Goal: Task Accomplishment & Management: Manage account settings

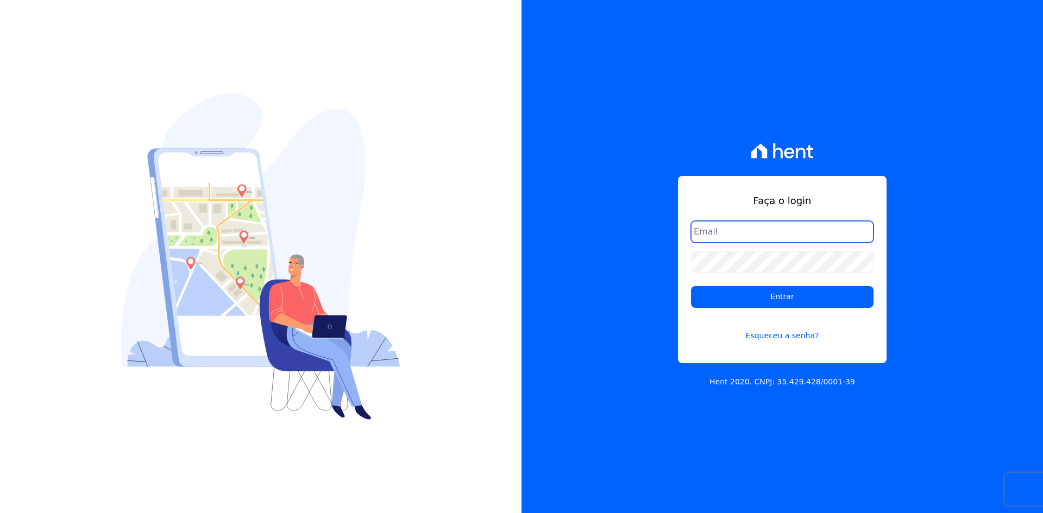
click at [764, 227] on input "email" at bounding box center [782, 232] width 183 height 22
type input "matheaus@celinaguimaraes.com.br"
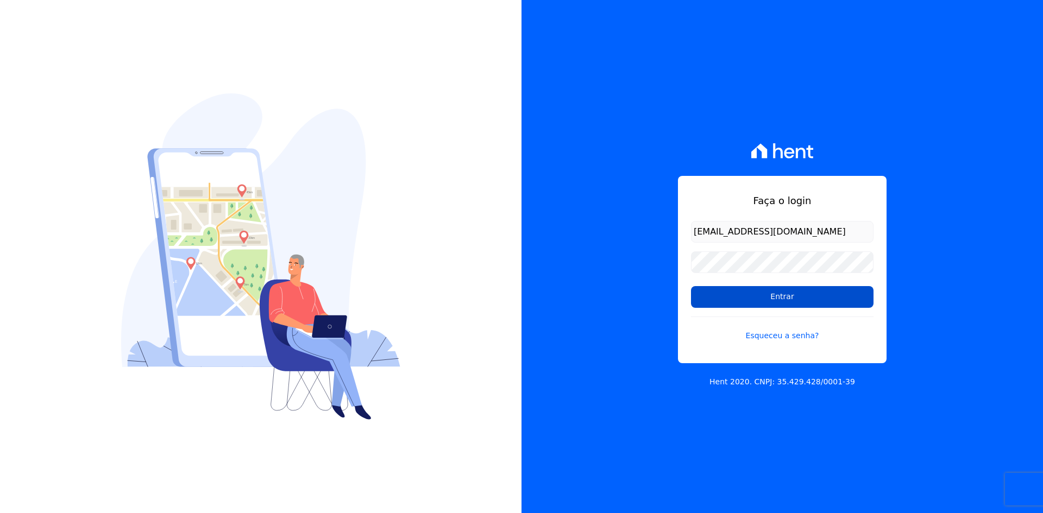
click at [769, 291] on input "Entrar" at bounding box center [782, 297] width 183 height 22
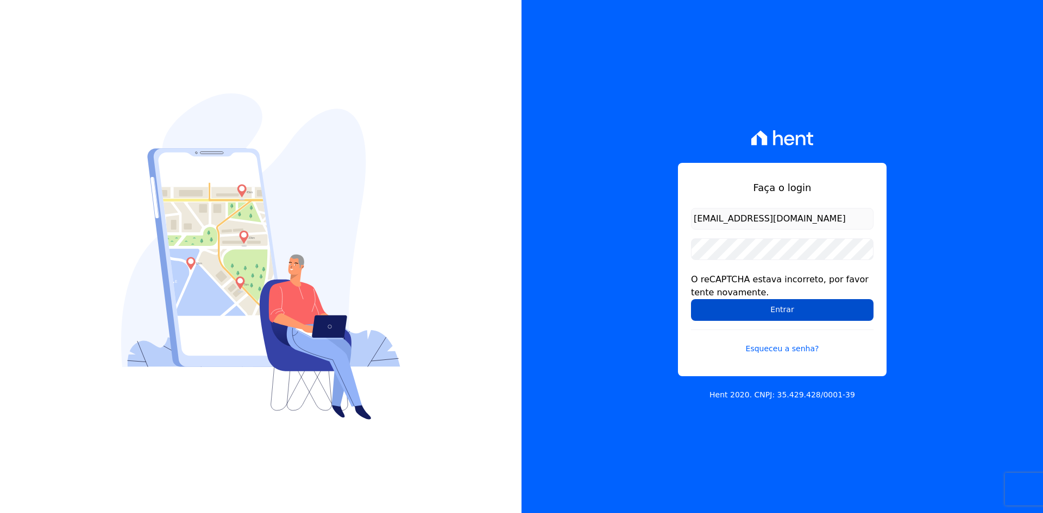
click at [750, 306] on input "Entrar" at bounding box center [782, 310] width 183 height 22
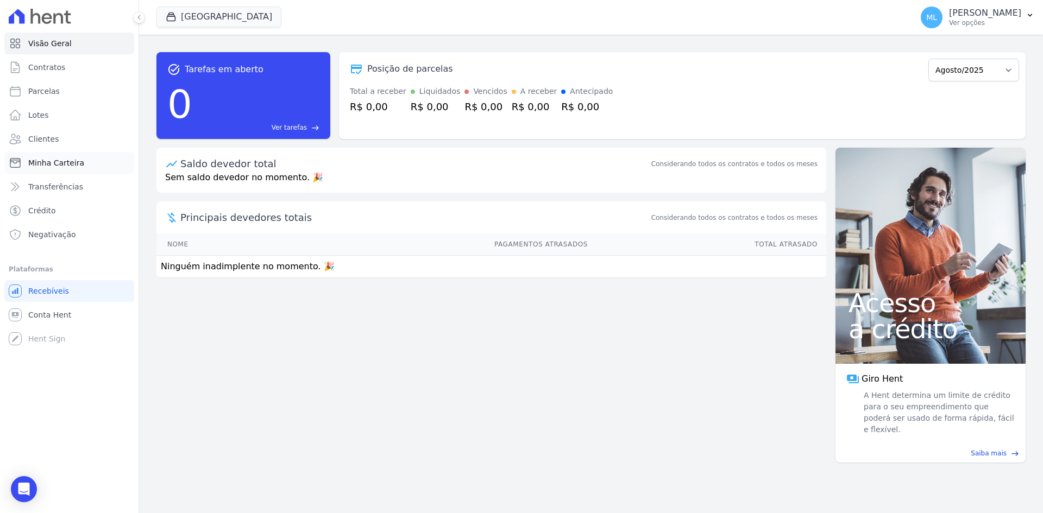
click at [84, 161] on link "Minha Carteira" at bounding box center [69, 163] width 130 height 22
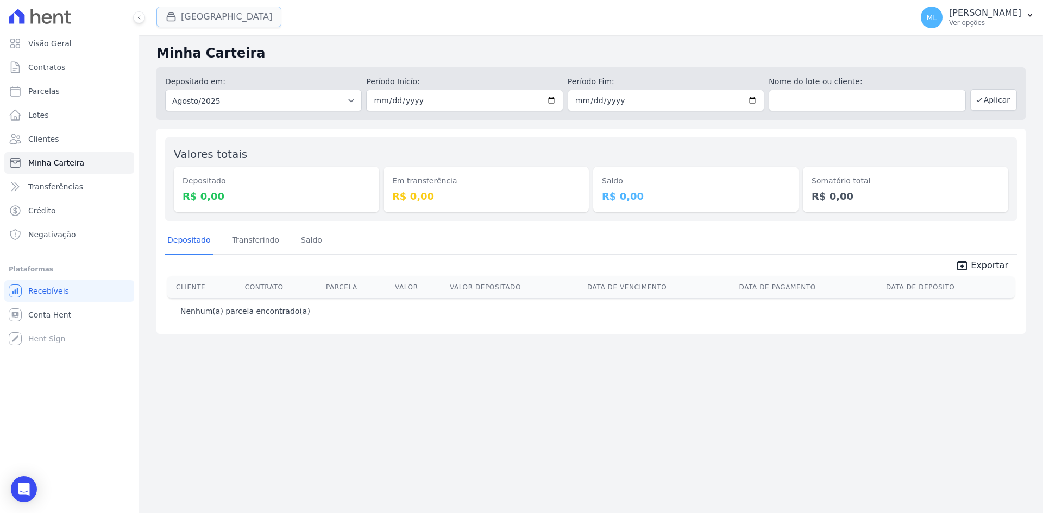
click at [221, 15] on button "[GEOGRAPHIC_DATA]" at bounding box center [218, 17] width 125 height 21
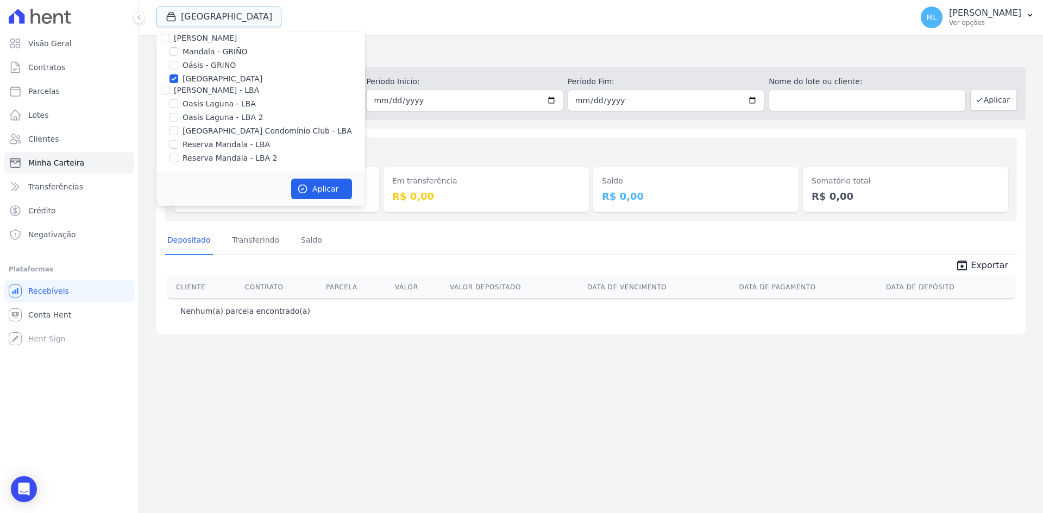
scroll to position [140, 0]
click at [179, 78] on div "[GEOGRAPHIC_DATA]" at bounding box center [260, 78] width 209 height 11
click at [171, 73] on div at bounding box center [174, 78] width 9 height 11
click at [172, 76] on input "[GEOGRAPHIC_DATA]" at bounding box center [174, 78] width 9 height 9
checkbox input "false"
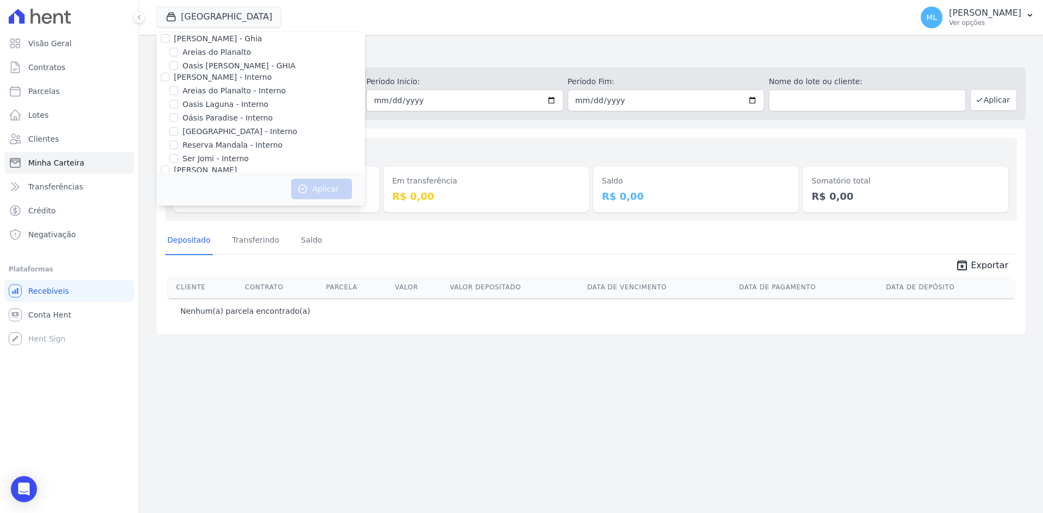
scroll to position [0, 0]
click at [178, 59] on input "Areias do Planalto" at bounding box center [174, 59] width 9 height 9
checkbox input "true"
click at [329, 189] on button "Aplicar" at bounding box center [321, 189] width 61 height 21
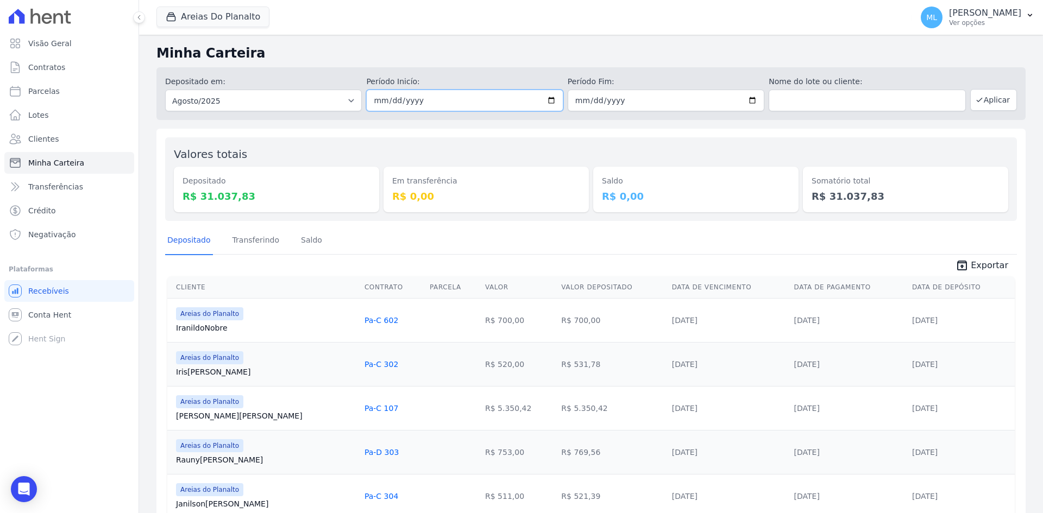
click at [551, 99] on input "2025-08-01" at bounding box center [464, 101] width 197 height 22
type input "[DATE]"
click at [751, 99] on input "2025-08-31" at bounding box center [666, 101] width 197 height 22
type input "[DATE]"
click at [995, 105] on button "Aplicar" at bounding box center [993, 100] width 47 height 22
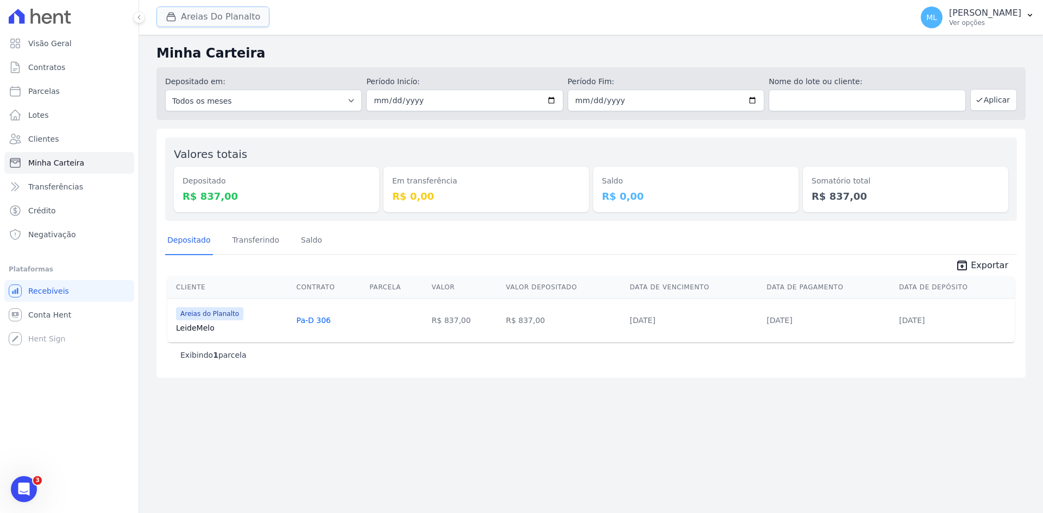
click at [234, 17] on button "Areias Do Planalto" at bounding box center [212, 17] width 113 height 21
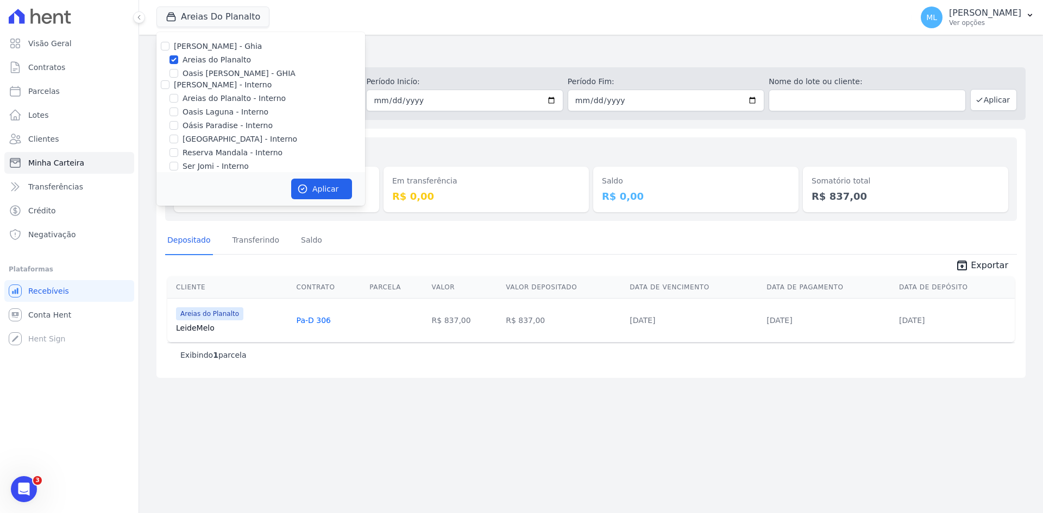
click at [513, 135] on div "Valores totais Depositado R$ 837,00 Em transferência R$ 0,00 [GEOGRAPHIC_DATA] …" at bounding box center [590, 253] width 869 height 249
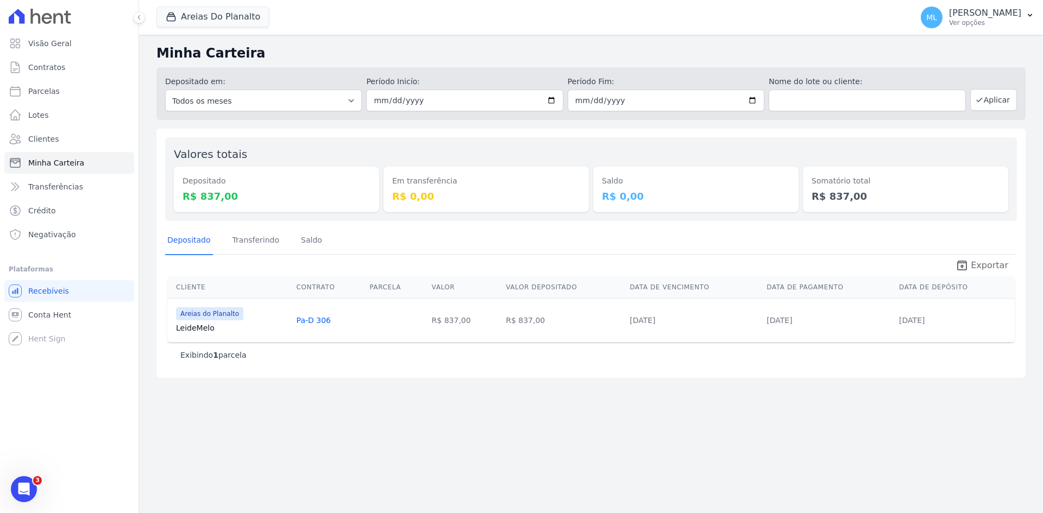
click at [969, 259] on icon "unarchive" at bounding box center [962, 265] width 13 height 13
click at [216, 12] on button "Areias Do Planalto" at bounding box center [212, 17] width 113 height 21
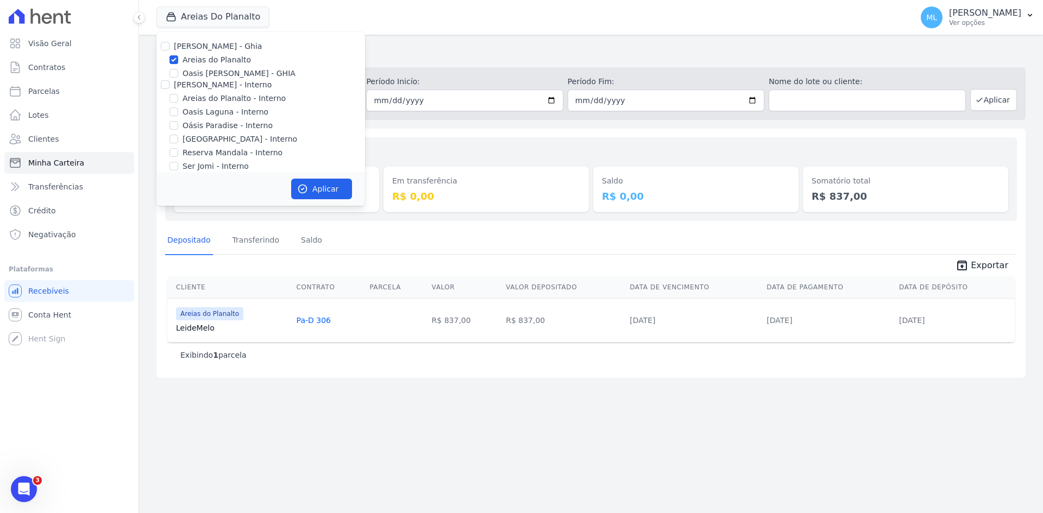
click at [209, 58] on label "Areias do Planalto" at bounding box center [217, 59] width 68 height 11
click at [178, 58] on input "Areias do Planalto" at bounding box center [174, 59] width 9 height 9
checkbox input "false"
click at [218, 97] on label "Areias do Planalto - Interno" at bounding box center [234, 98] width 103 height 11
click at [178, 97] on input "Areias do Planalto - Interno" at bounding box center [174, 98] width 9 height 9
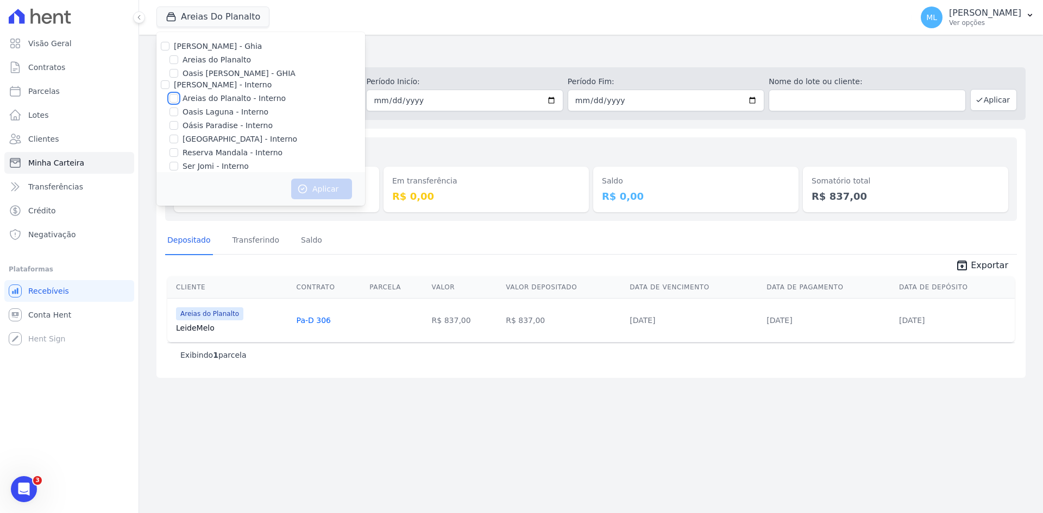
checkbox input "true"
click at [218, 140] on label "[GEOGRAPHIC_DATA] - Interno" at bounding box center [240, 139] width 115 height 11
click at [178, 140] on input "[GEOGRAPHIC_DATA] - Interno" at bounding box center [174, 139] width 9 height 9
checkbox input "true"
click at [304, 187] on icon "button" at bounding box center [302, 189] width 11 height 11
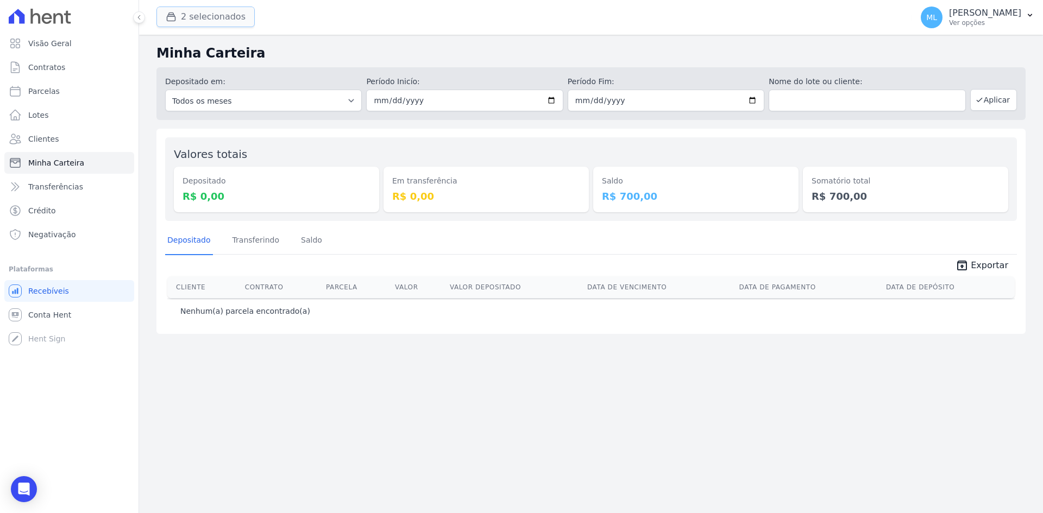
click at [230, 25] on button "2 selecionados" at bounding box center [205, 17] width 98 height 21
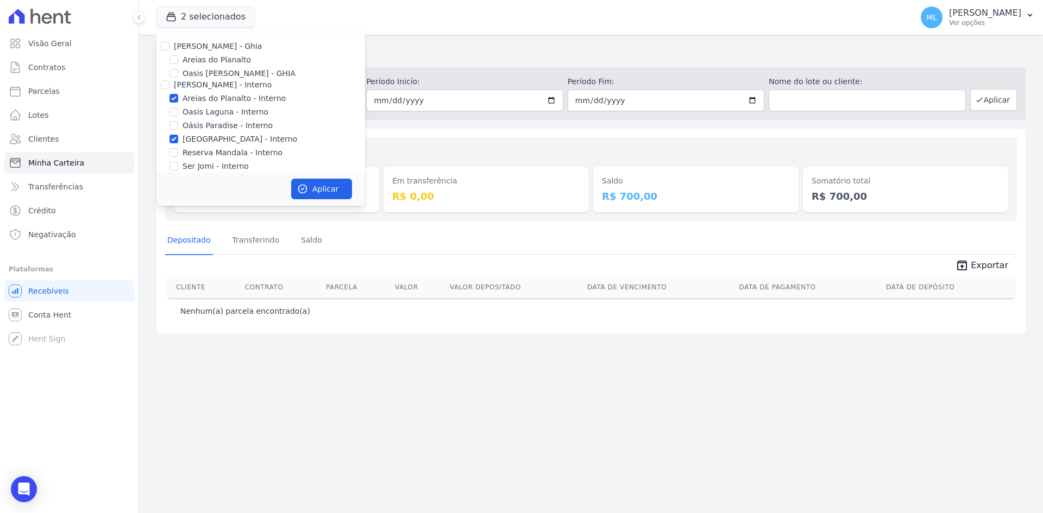
click at [205, 97] on label "Areias do Planalto - Interno" at bounding box center [234, 98] width 103 height 11
click at [178, 97] on input "Areias do Planalto - Interno" at bounding box center [174, 98] width 9 height 9
checkbox input "false"
click at [208, 134] on label "[GEOGRAPHIC_DATA] - Interno" at bounding box center [240, 139] width 115 height 11
click at [178, 135] on input "[GEOGRAPHIC_DATA] - Interno" at bounding box center [174, 139] width 9 height 9
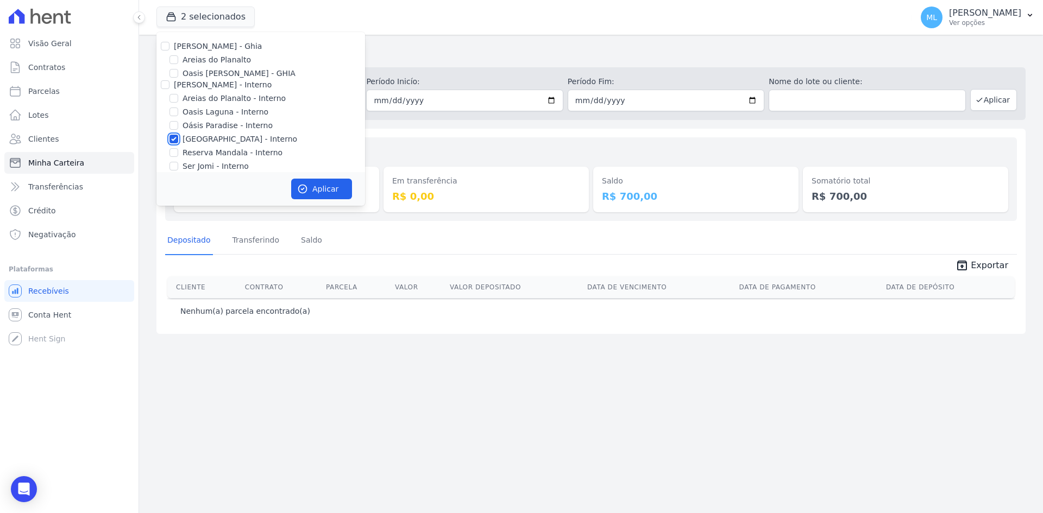
checkbox input "false"
click at [218, 77] on label "[GEOGRAPHIC_DATA]" at bounding box center [223, 78] width 80 height 11
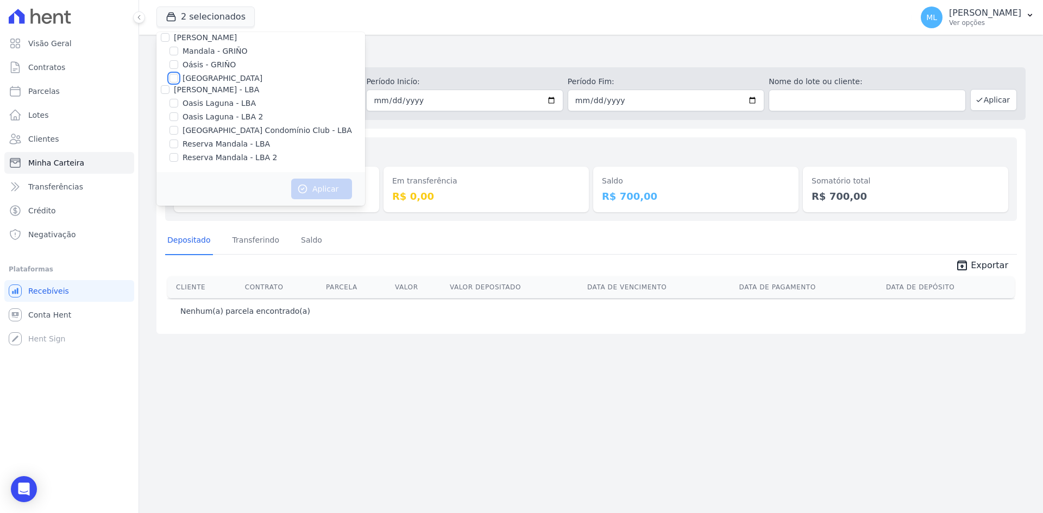
click at [178, 77] on input "[GEOGRAPHIC_DATA]" at bounding box center [174, 78] width 9 height 9
checkbox input "true"
click at [305, 185] on icon "button" at bounding box center [303, 189] width 8 height 8
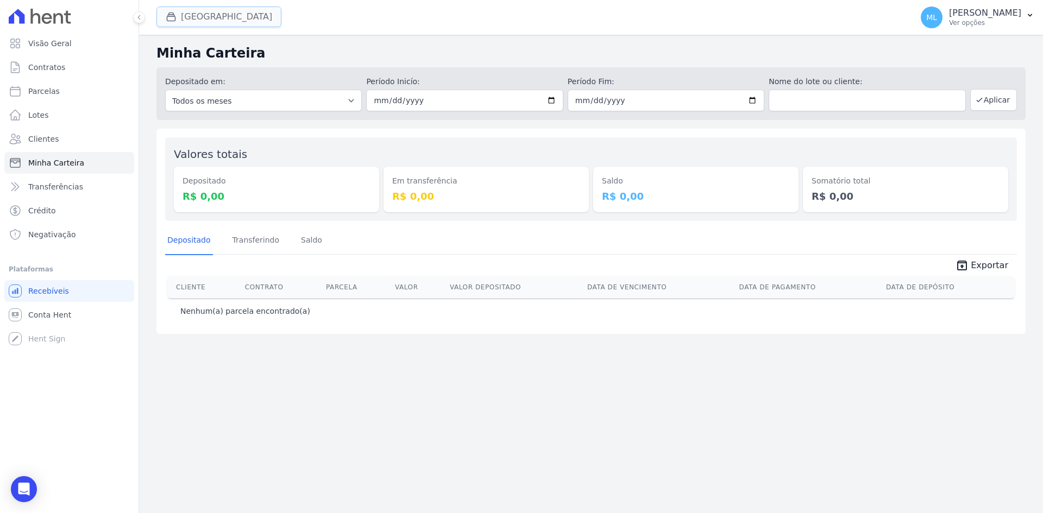
click at [212, 22] on button "[GEOGRAPHIC_DATA]" at bounding box center [218, 17] width 125 height 21
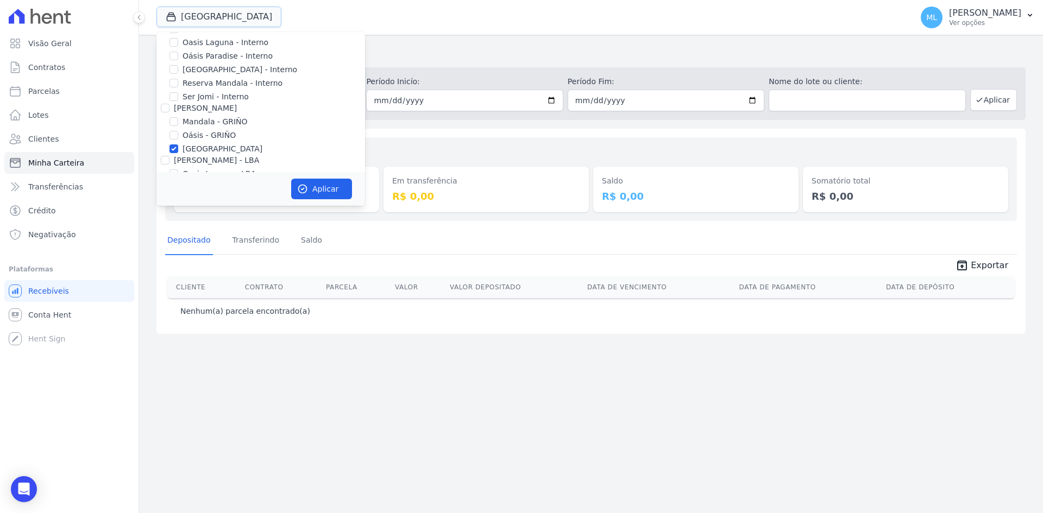
scroll to position [140, 0]
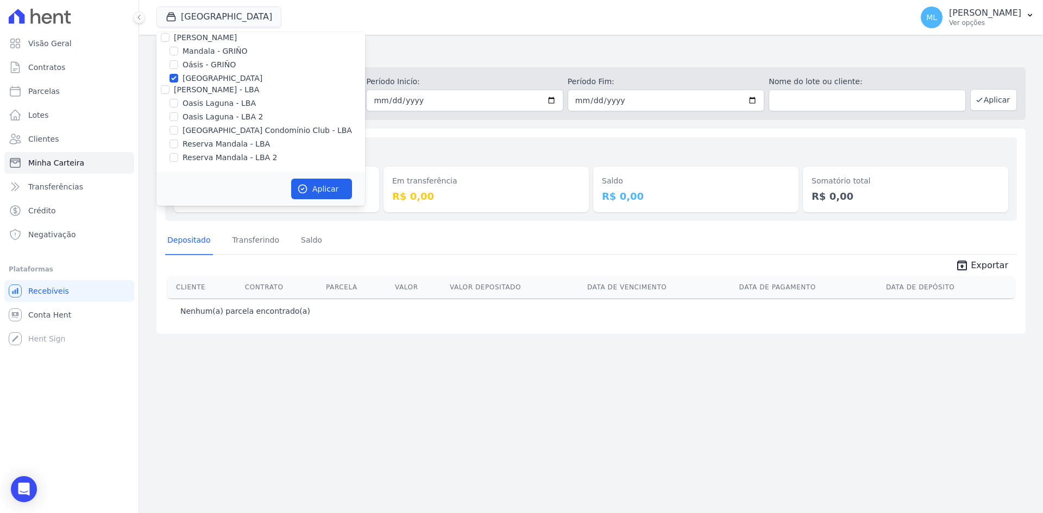
click at [207, 80] on label "[GEOGRAPHIC_DATA]" at bounding box center [223, 78] width 80 height 11
click at [178, 80] on input "[GEOGRAPHIC_DATA]" at bounding box center [174, 78] width 9 height 9
checkbox input "false"
click at [218, 127] on label "[GEOGRAPHIC_DATA] Condomínio Club - LBA" at bounding box center [268, 130] width 170 height 11
click at [178, 127] on input "[GEOGRAPHIC_DATA] Condomínio Club - LBA" at bounding box center [174, 130] width 9 height 9
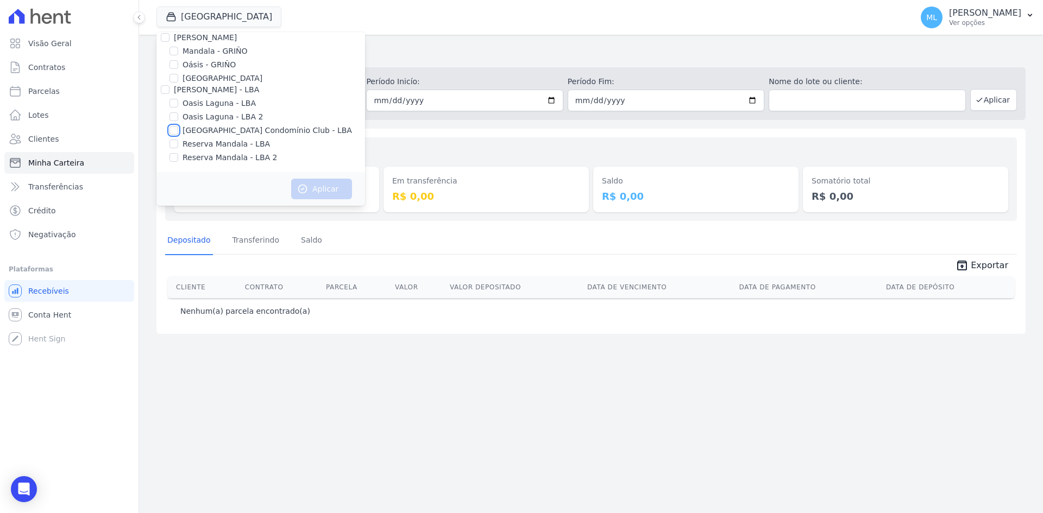
checkbox input "true"
click at [298, 180] on button "Aplicar" at bounding box center [321, 189] width 61 height 21
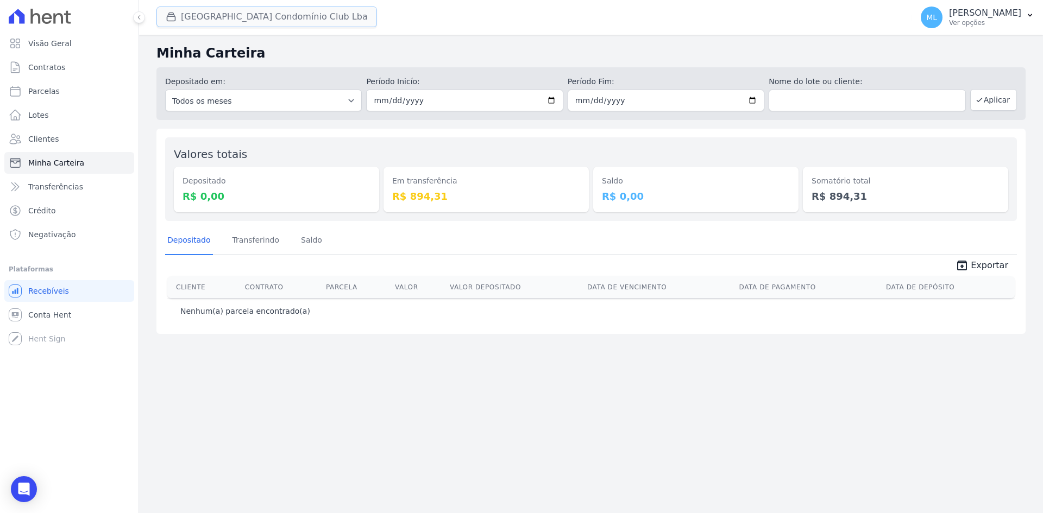
click at [230, 25] on button "[GEOGRAPHIC_DATA] Condomínio Club Lba" at bounding box center [266, 17] width 221 height 21
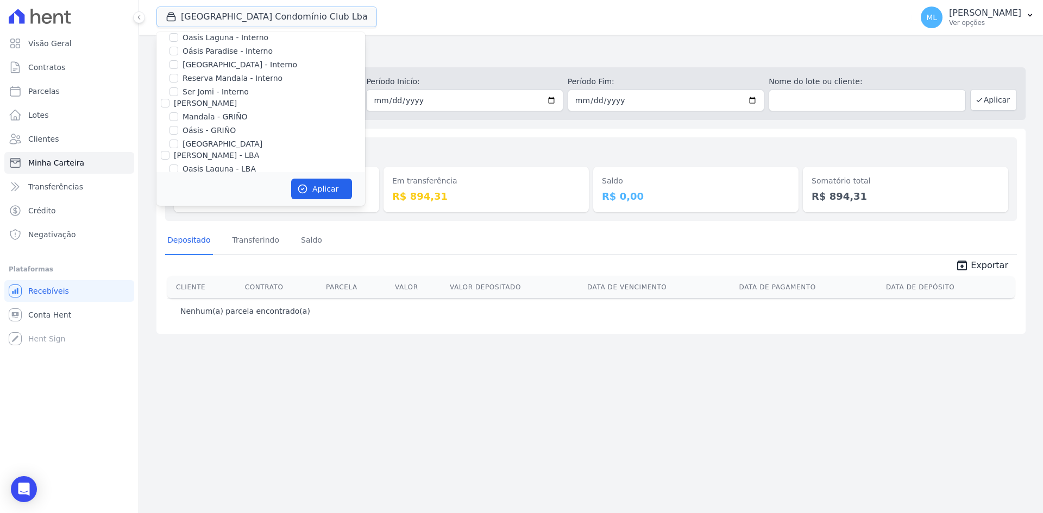
scroll to position [140, 0]
click at [435, 146] on div "Em transferência R$ 894,31" at bounding box center [486, 179] width 205 height 66
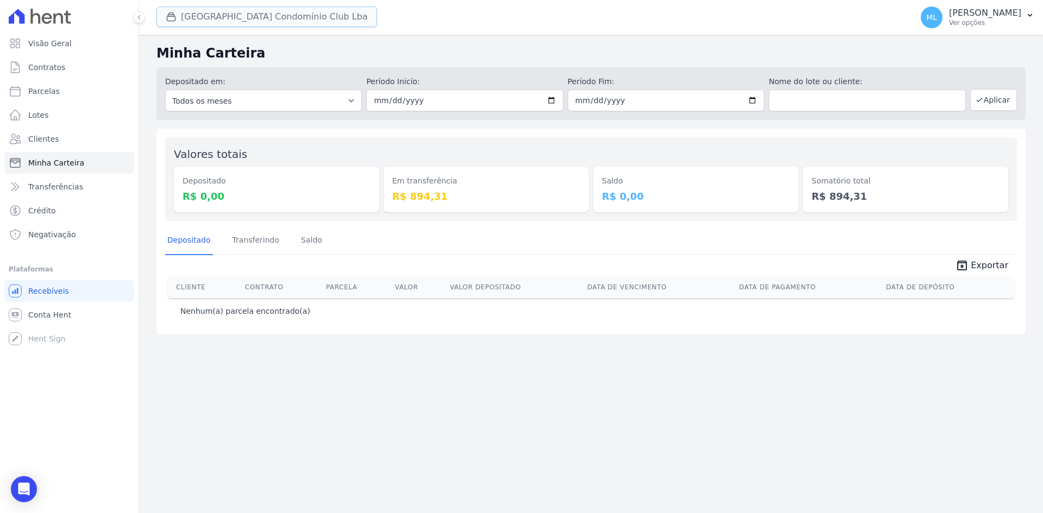
click at [262, 20] on button "[GEOGRAPHIC_DATA] Condomínio Club Lba" at bounding box center [266, 17] width 221 height 21
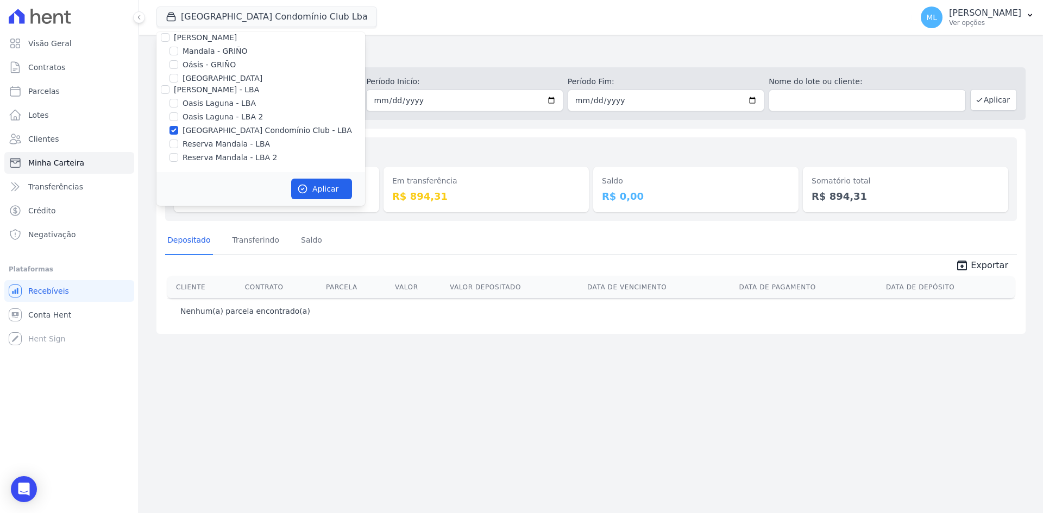
click at [209, 124] on div "[PERSON_NAME] - Ghia Areias do Planalto Oasis [PERSON_NAME] - GHIA [PERSON_NAME…" at bounding box center [260, 32] width 209 height 280
click at [210, 129] on label "[GEOGRAPHIC_DATA] Condomínio Club - LBA" at bounding box center [268, 130] width 170 height 11
click at [178, 129] on input "[GEOGRAPHIC_DATA] Condomínio Club - LBA" at bounding box center [174, 130] width 9 height 9
checkbox input "false"
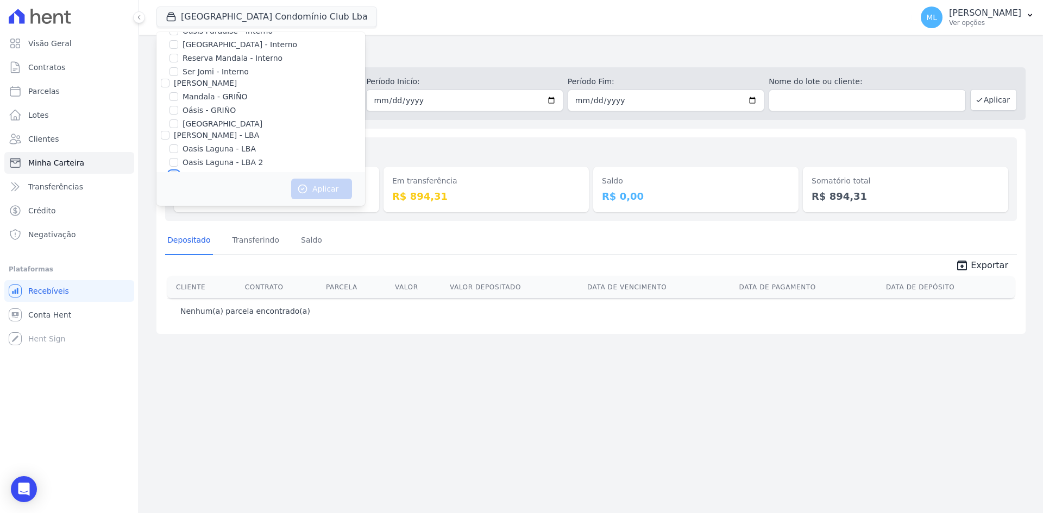
scroll to position [0, 0]
click at [218, 61] on label "Areias do Planalto" at bounding box center [217, 59] width 68 height 11
click at [178, 61] on input "Areias do Planalto" at bounding box center [174, 59] width 9 height 9
checkbox input "true"
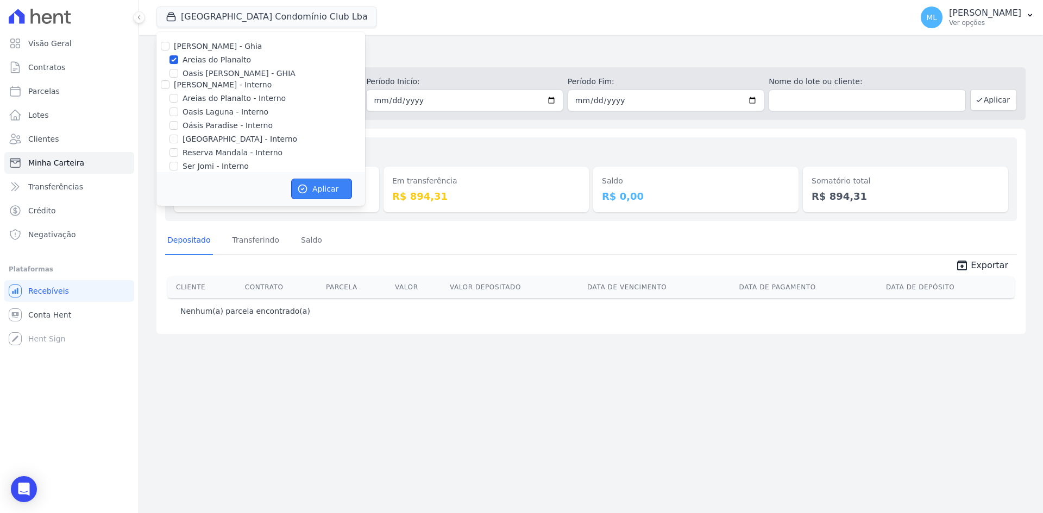
click at [325, 185] on button "Aplicar" at bounding box center [321, 189] width 61 height 21
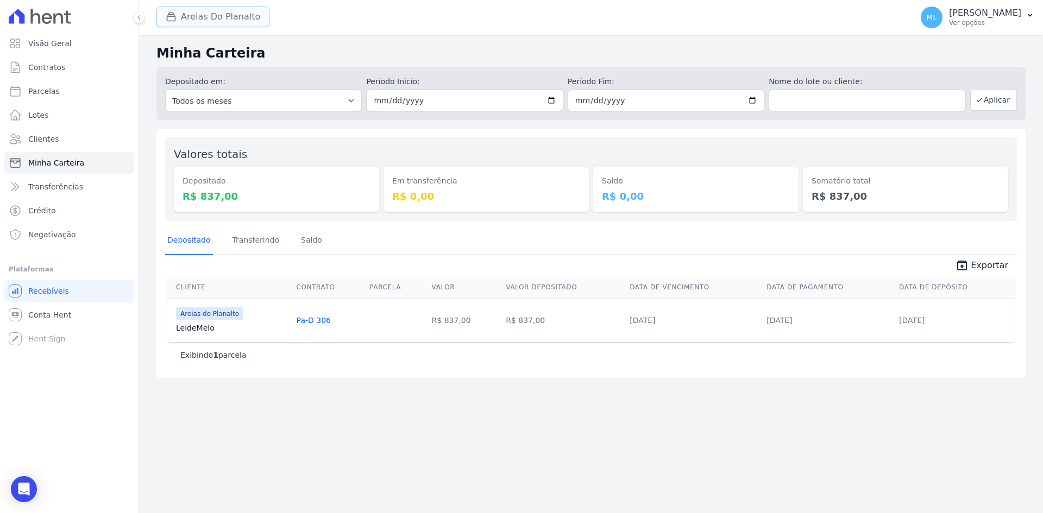
click at [241, 23] on button "Areias Do Planalto" at bounding box center [212, 17] width 113 height 21
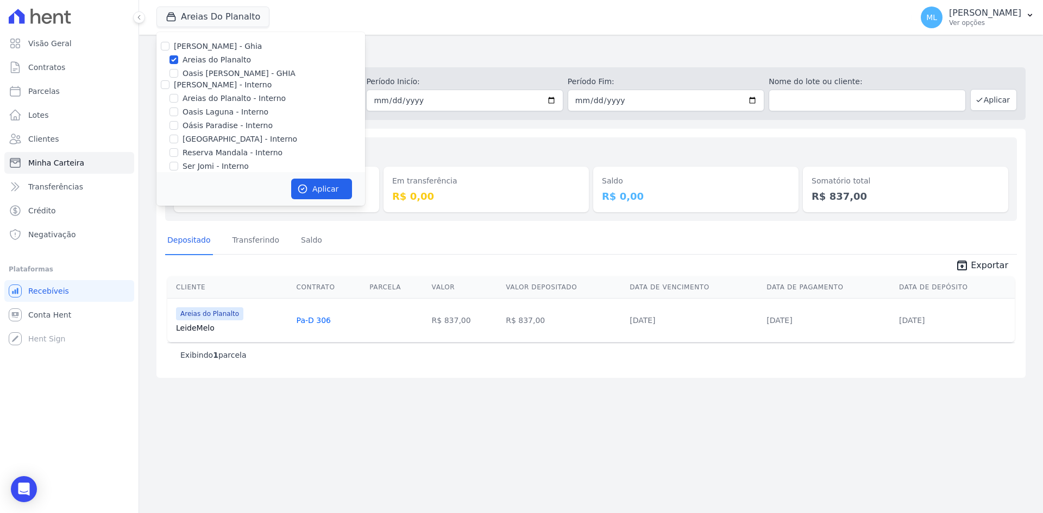
click at [220, 57] on label "Areias do Planalto" at bounding box center [217, 59] width 68 height 11
click at [178, 57] on input "Areias do Planalto" at bounding box center [174, 59] width 9 height 9
checkbox input "false"
drag, startPoint x: 475, startPoint y: 149, endPoint x: 580, endPoint y: 236, distance: 135.9
click at [475, 149] on div "Em transferência R$ 0,00" at bounding box center [486, 179] width 205 height 66
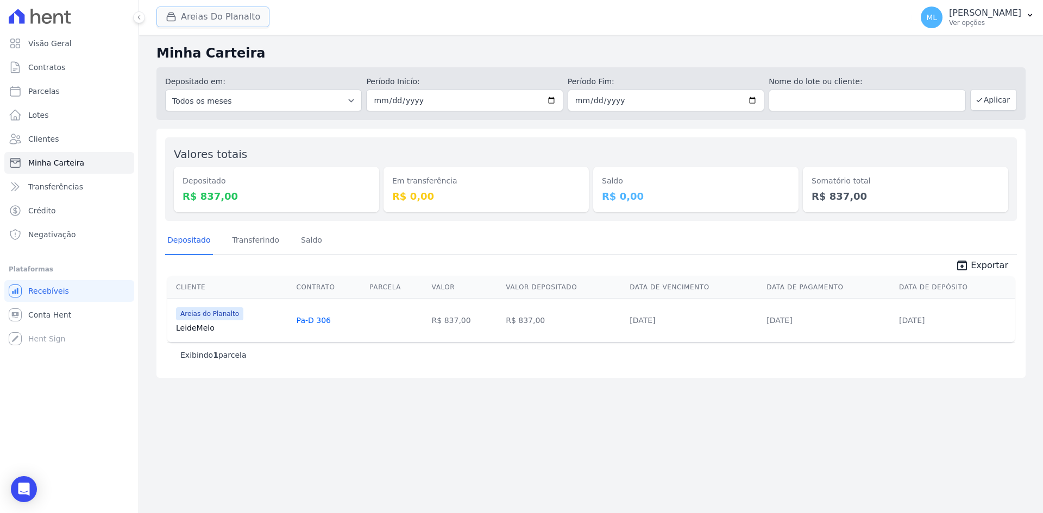
click at [228, 17] on button "Areias Do Planalto" at bounding box center [212, 17] width 113 height 21
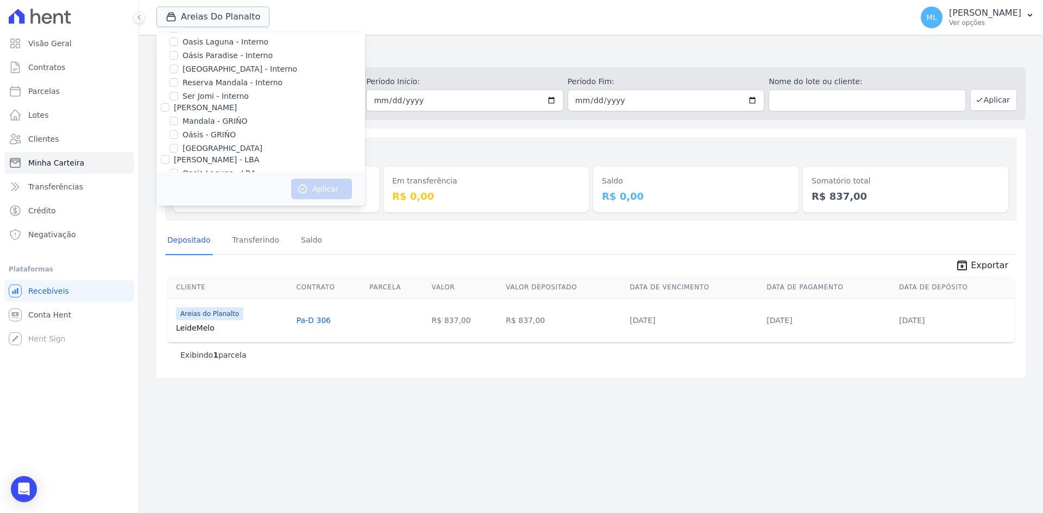
scroll to position [140, 0]
click at [227, 142] on label "Reserva Mandala - LBA" at bounding box center [226, 144] width 87 height 11
click at [178, 142] on input "Reserva Mandala - LBA" at bounding box center [174, 144] width 9 height 9
checkbox input "true"
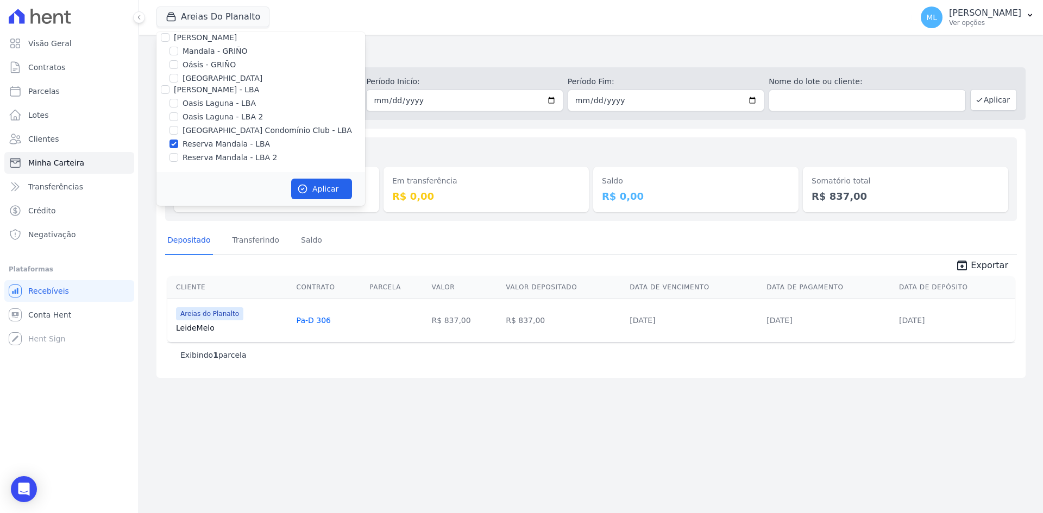
click at [232, 158] on label "Reserva Mandala - LBA 2" at bounding box center [230, 157] width 95 height 11
click at [264, 155] on label "Reserva Mandala - LBA 2" at bounding box center [230, 157] width 95 height 11
click at [178, 155] on input "Reserva Mandala - LBA 2" at bounding box center [174, 157] width 9 height 9
checkbox input "true"
click at [329, 198] on button "Aplicar" at bounding box center [321, 189] width 61 height 21
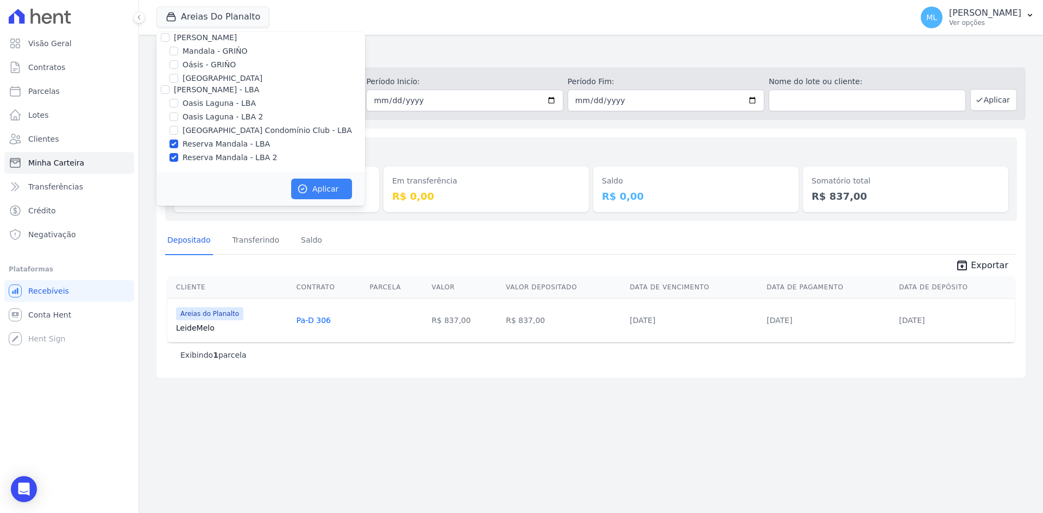
scroll to position [138, 0]
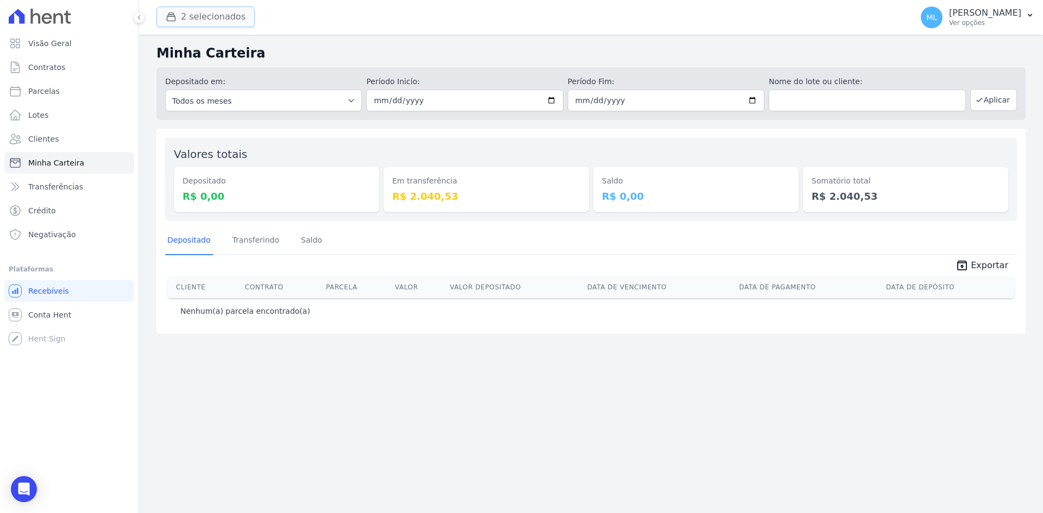
click at [228, 20] on button "2 selecionados" at bounding box center [205, 17] width 98 height 21
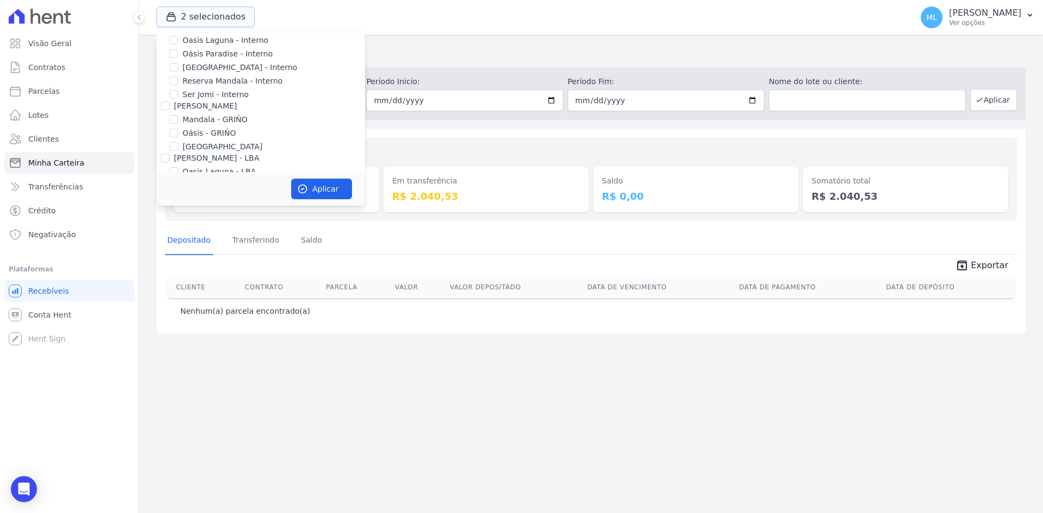
scroll to position [140, 0]
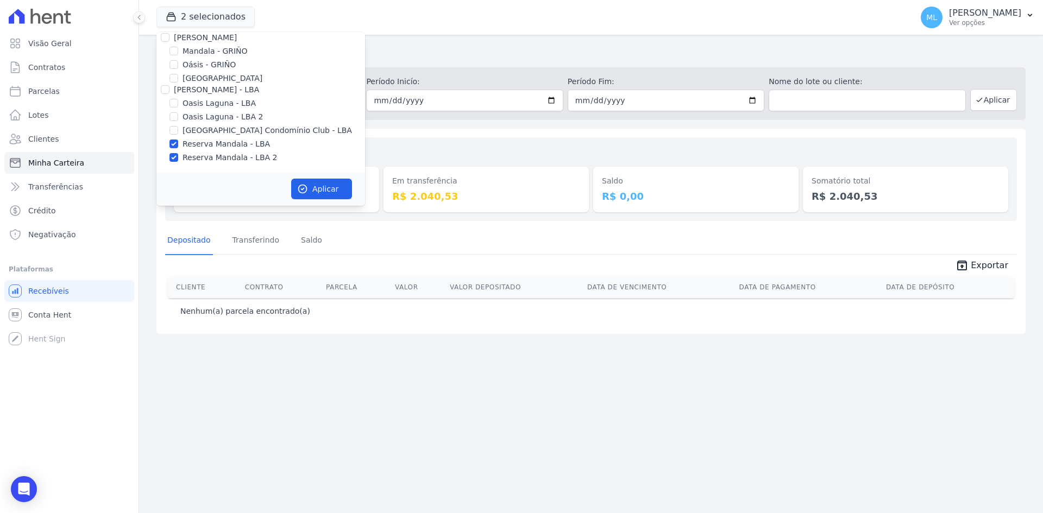
click at [219, 146] on label "Reserva Mandala - LBA" at bounding box center [226, 144] width 87 height 11
click at [178, 146] on input "Reserva Mandala - LBA" at bounding box center [174, 144] width 9 height 9
checkbox input "false"
click at [225, 157] on label "Reserva Mandala - LBA 2" at bounding box center [230, 157] width 95 height 11
click at [178, 157] on input "Reserva Mandala - LBA 2" at bounding box center [174, 157] width 9 height 9
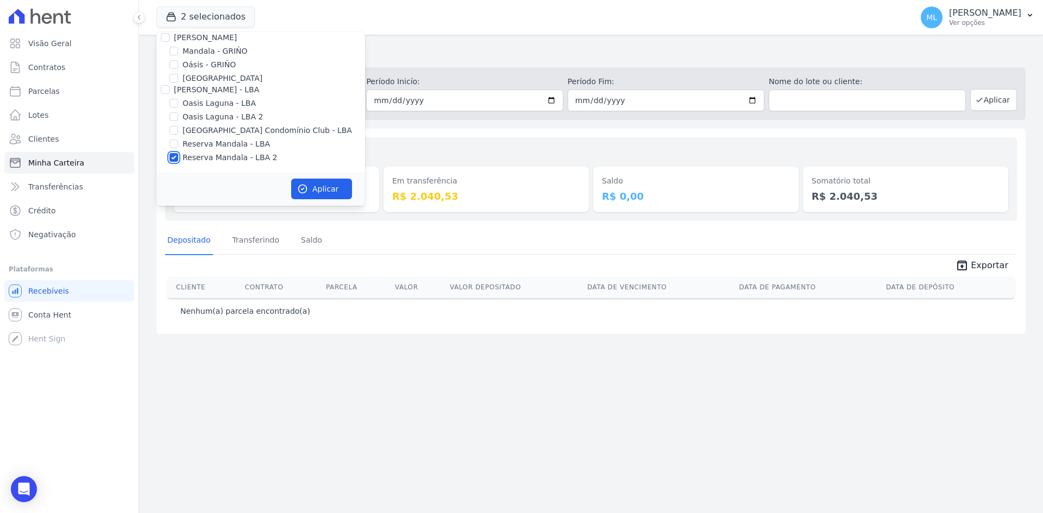
checkbox input "false"
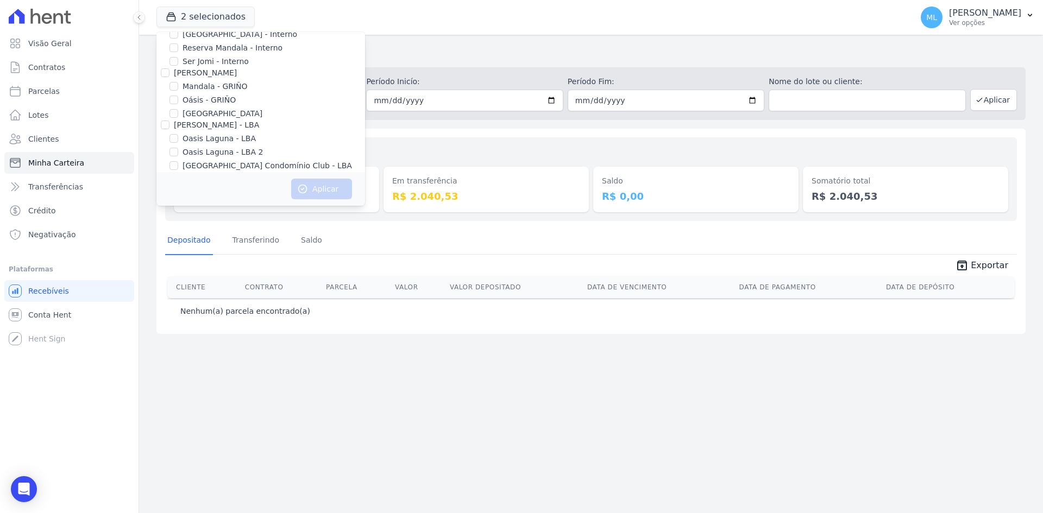
scroll to position [86, 0]
click at [225, 106] on label "Mandala - GRIÑO" at bounding box center [215, 105] width 65 height 11
click at [178, 106] on input "Mandala - GRIÑO" at bounding box center [174, 105] width 9 height 9
checkbox input "true"
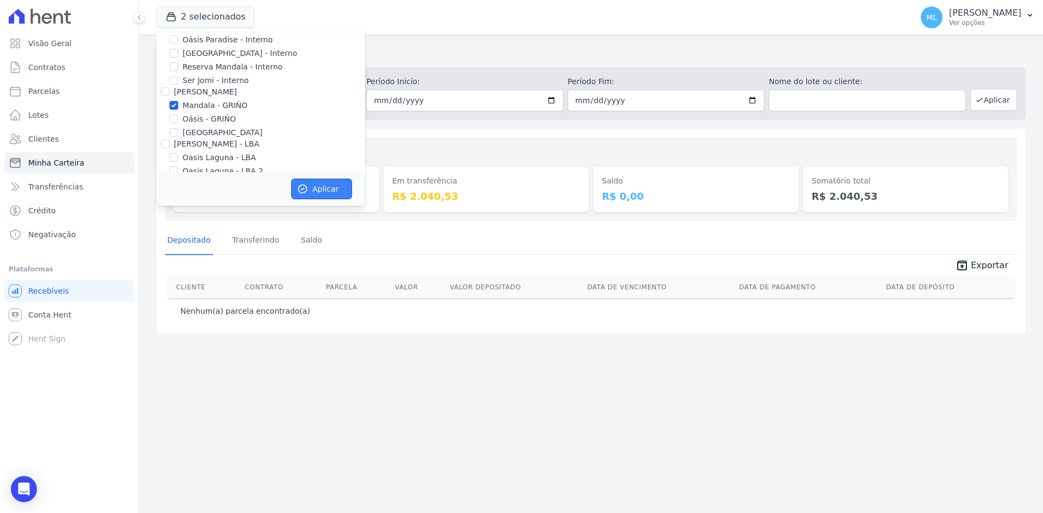
click at [326, 191] on button "Aplicar" at bounding box center [321, 189] width 61 height 21
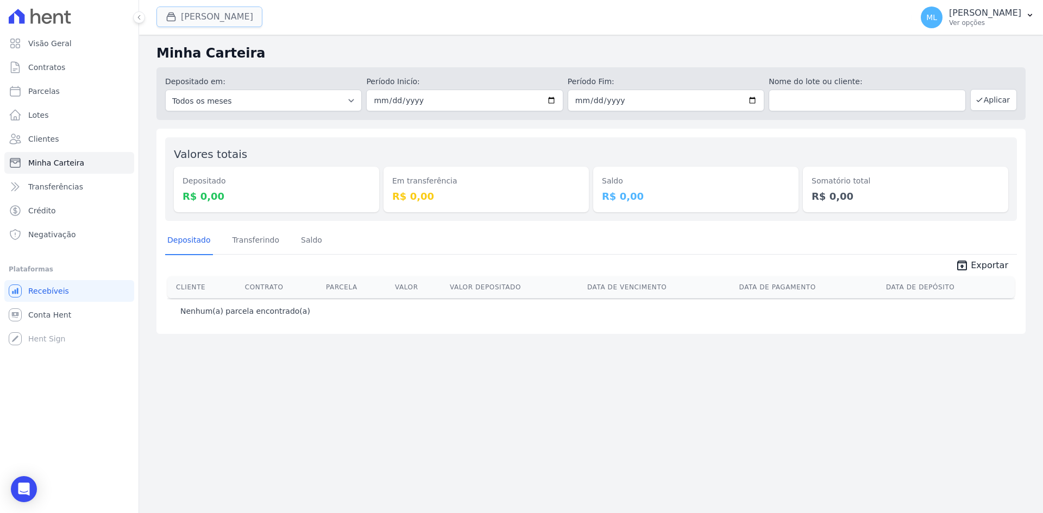
click at [233, 14] on button "[PERSON_NAME]" at bounding box center [209, 17] width 106 height 21
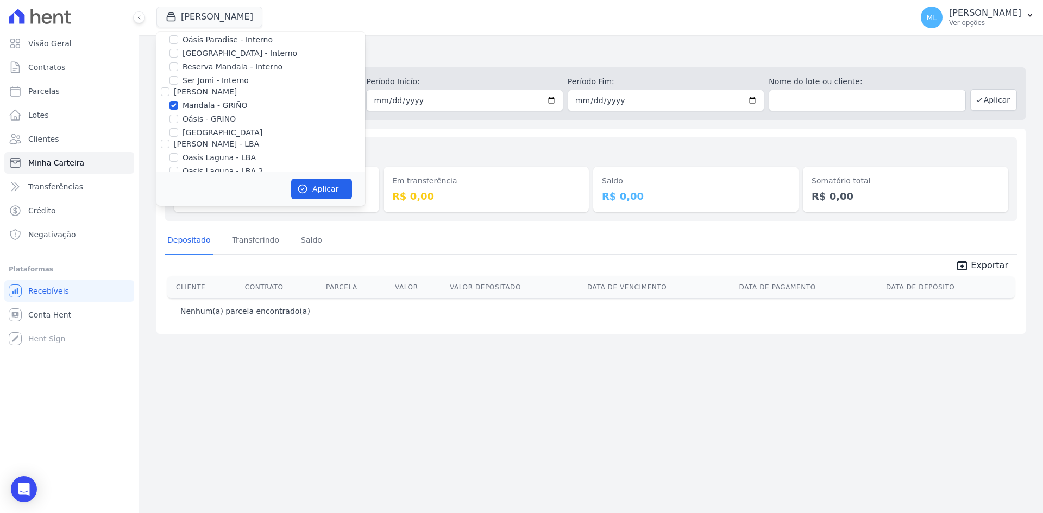
click at [207, 108] on label "Mandala - GRIÑO" at bounding box center [215, 105] width 65 height 11
click at [178, 108] on input "Mandala - GRIÑO" at bounding box center [174, 105] width 9 height 9
checkbox input "false"
click at [211, 123] on label "Reserva Mandala - Interno" at bounding box center [233, 121] width 100 height 11
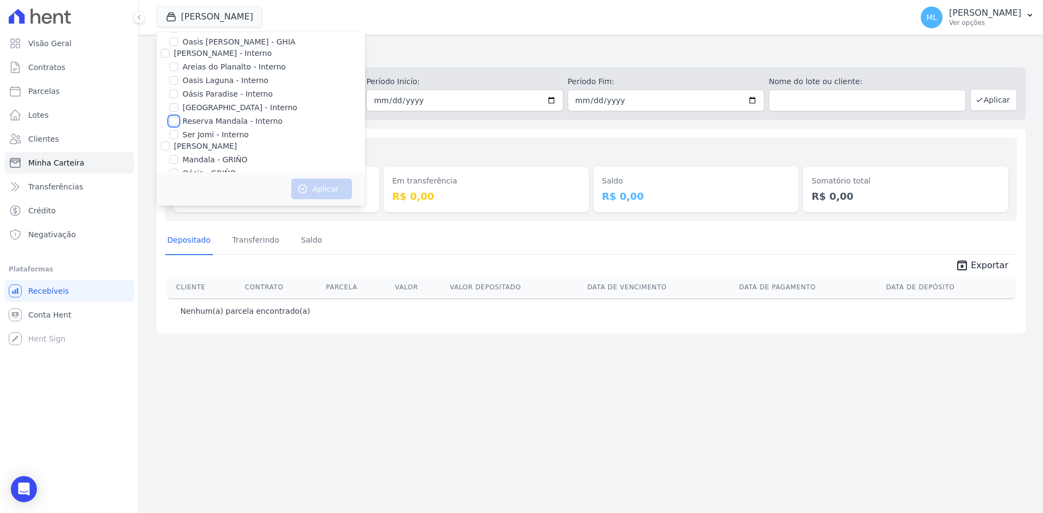
click at [178, 123] on input "Reserva Mandala - Interno" at bounding box center [174, 121] width 9 height 9
checkbox input "true"
click at [324, 186] on button "Aplicar" at bounding box center [321, 189] width 61 height 21
